Goal: Information Seeking & Learning: Learn about a topic

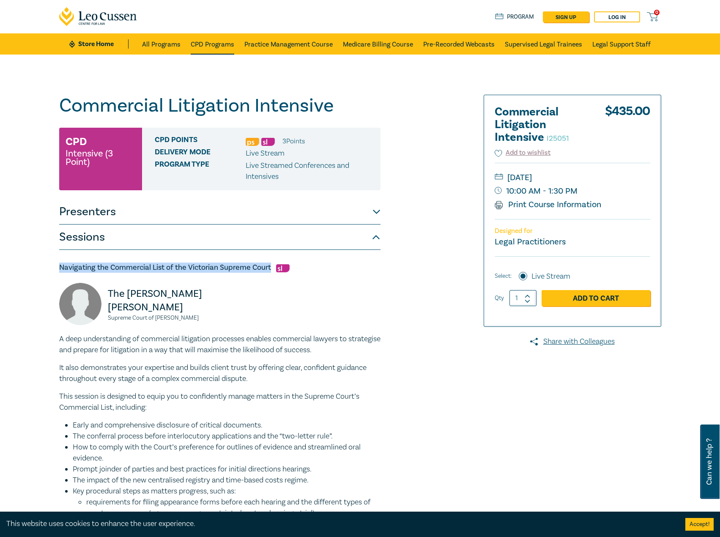
click at [203, 42] on link "CPD Programs" at bounding box center [213, 43] width 44 height 21
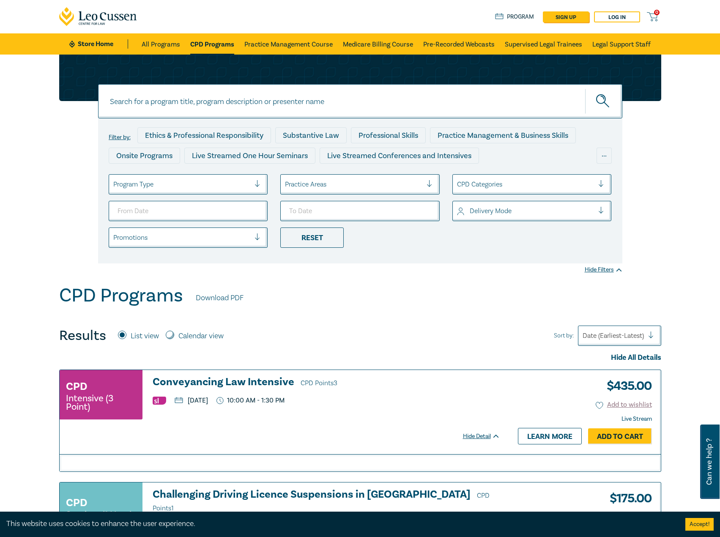
click at [235, 103] on input at bounding box center [360, 101] width 524 height 34
type input "i25061"
click at [284, 376] on h3 "Conveyancing Law Intensive CPD Points 3" at bounding box center [326, 382] width 347 height 13
click at [235, 96] on input at bounding box center [360, 101] width 524 height 34
type input "i25061"
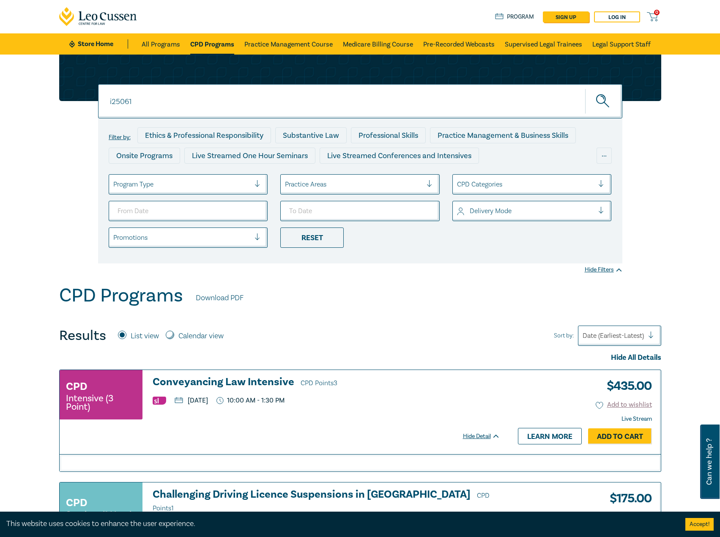
click at [585, 88] on button "submit" at bounding box center [603, 101] width 37 height 26
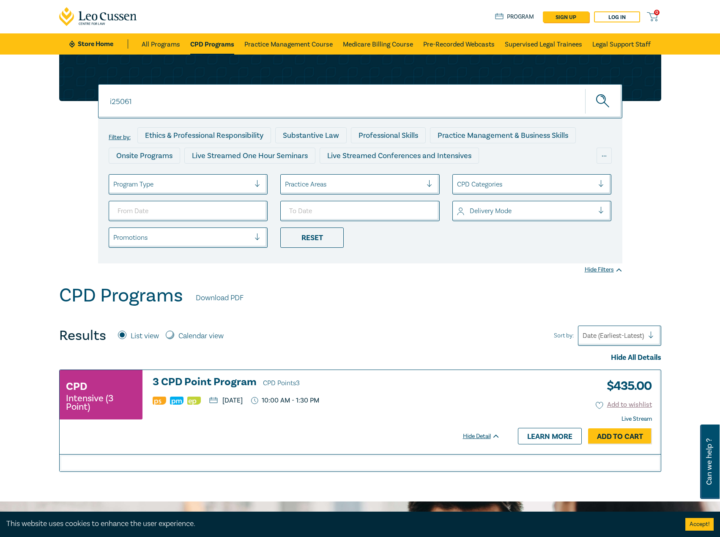
click at [208, 381] on h3 "3 CPD Point Program CPD Points 3" at bounding box center [326, 382] width 347 height 13
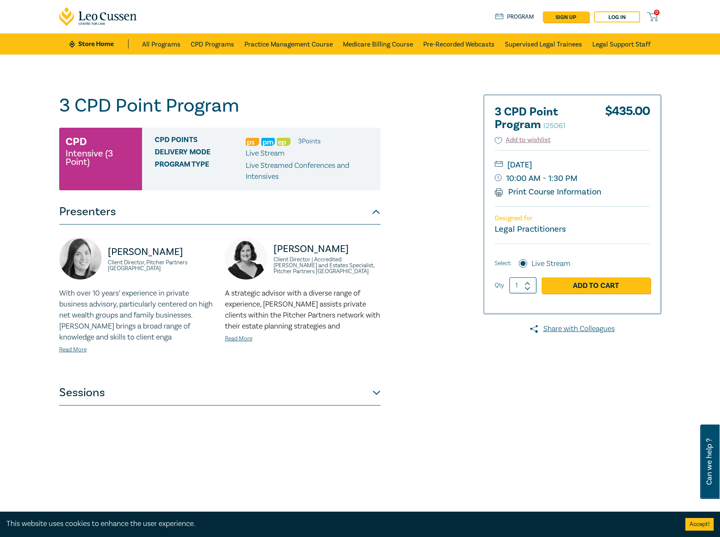
click at [308, 388] on button "Sessions" at bounding box center [219, 392] width 321 height 25
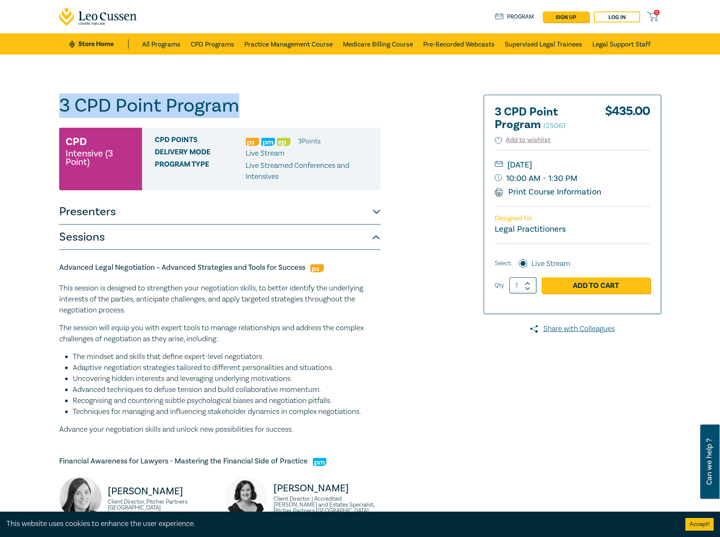
drag, startPoint x: 260, startPoint y: 104, endPoint x: 46, endPoint y: 109, distance: 214.3
click at [40, 109] on div "3 CPD Point Program I25061 CPD Intensive (3 Point) CPD Points 3 Point s Deliver…" at bounding box center [360, 505] width 720 height 900
copy h1 "3 CPD Point Program"
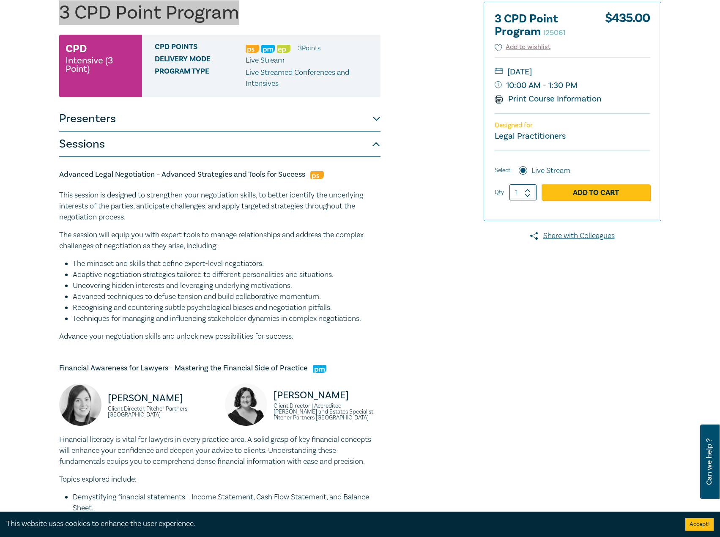
scroll to position [169, 0]
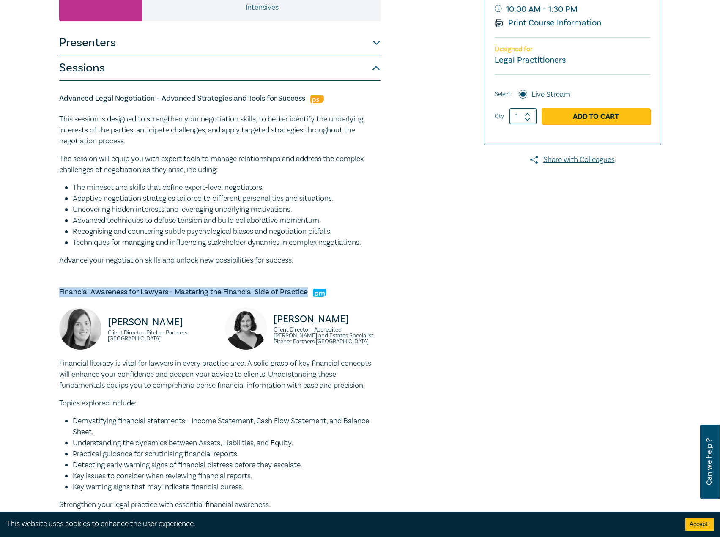
drag, startPoint x: 306, startPoint y: 293, endPoint x: 49, endPoint y: 294, distance: 257.8
click at [49, 294] on div "3 CPD Point Program I25061 CPD Intensive (3 Point) CPD Points 3 Point s Deliver…" at bounding box center [360, 335] width 720 height 900
copy h5 "Financial Awareness for Lawyers - Mastering the Financial Side of Practice"
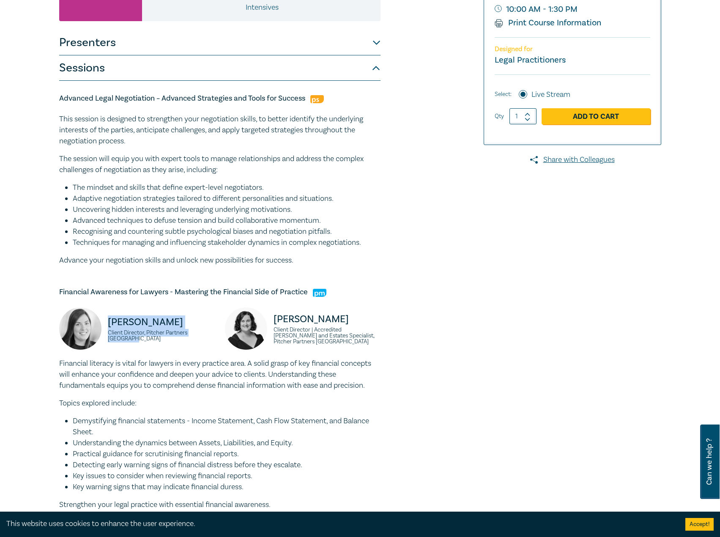
drag, startPoint x: 217, startPoint y: 336, endPoint x: 109, endPoint y: 322, distance: 109.0
click at [109, 322] on div "[PERSON_NAME] Client Director, Pitcher Partners [GEOGRAPHIC_DATA]" at bounding box center [137, 332] width 166 height 51
copy div "[PERSON_NAME] Client Director, Pitcher Partners [GEOGRAPHIC_DATA]"
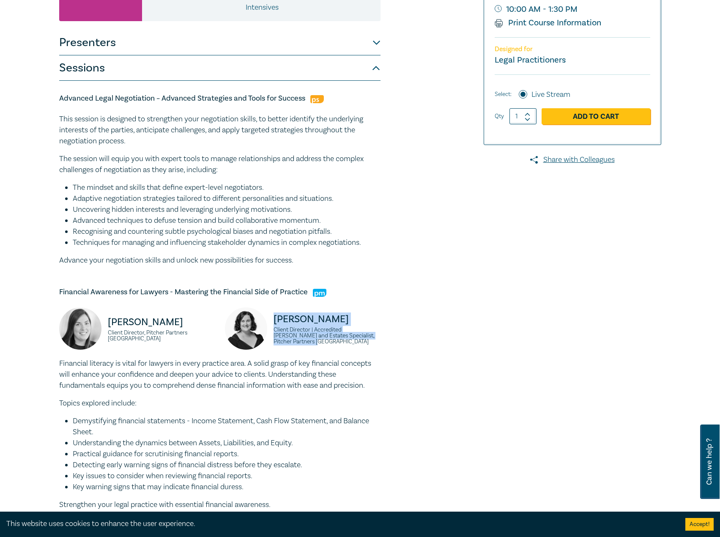
drag, startPoint x: 308, startPoint y: 342, endPoint x: 272, endPoint y: 318, distance: 43.3
click at [272, 318] on div "[PERSON_NAME] Client Director | Accredited [PERSON_NAME] and Estates Specialist…" at bounding box center [303, 332] width 156 height 51
copy div "[PERSON_NAME] Client Director | Accredited [PERSON_NAME] and Estates Specialist…"
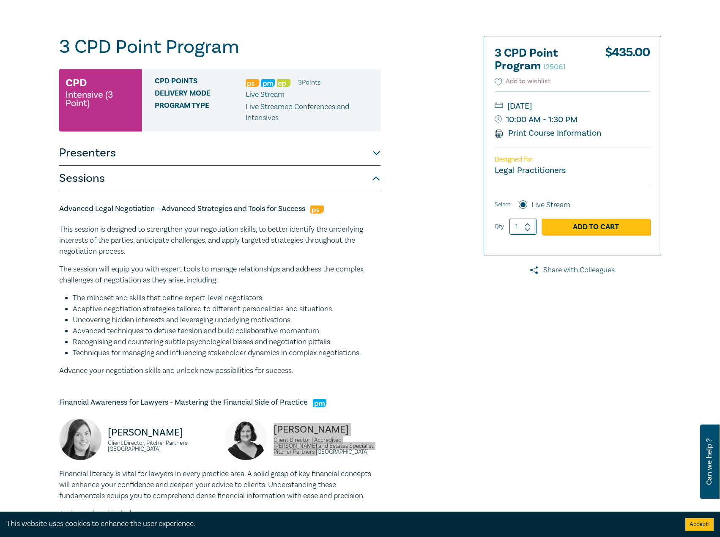
scroll to position [127, 0]
